Goal: Check status

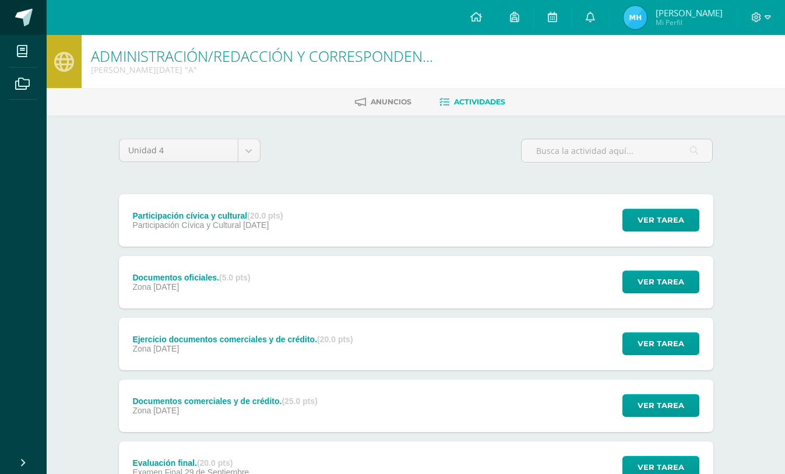
scroll to position [159, 0]
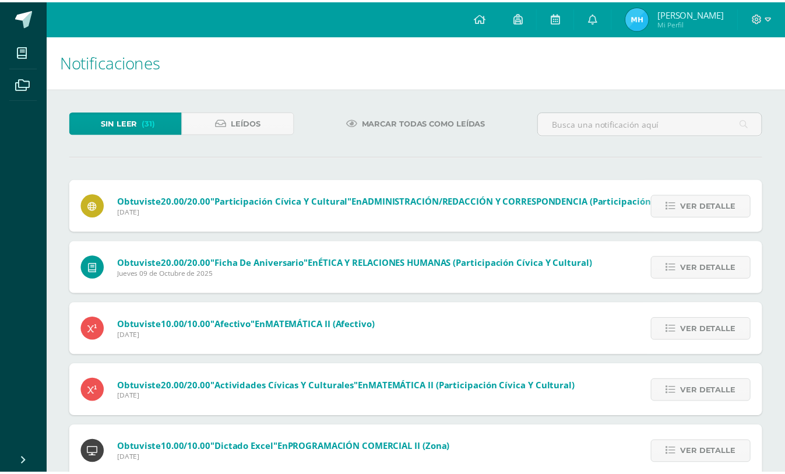
scroll to position [58, 0]
